Goal: Navigation & Orientation: Understand site structure

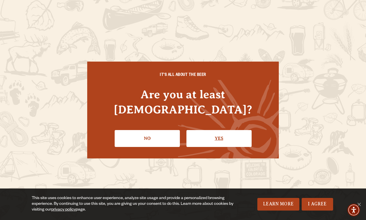
click at [219, 130] on link "Yes" at bounding box center [218, 138] width 65 height 17
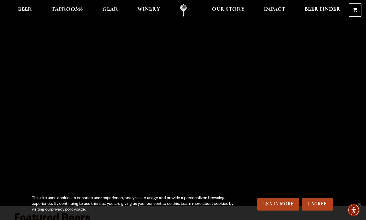
click at [183, 10] on link "Odell Home" at bounding box center [183, 10] width 21 height 13
click at [278, 204] on link "Learn More" at bounding box center [278, 204] width 42 height 13
